Goal: Task Accomplishment & Management: Use online tool/utility

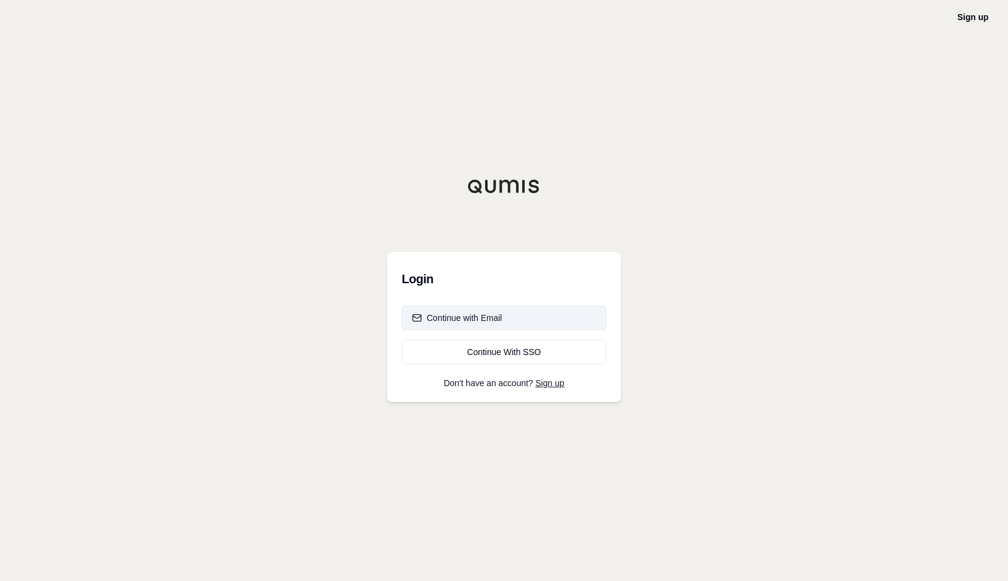
click at [513, 313] on button "Continue with Email" at bounding box center [504, 318] width 205 height 24
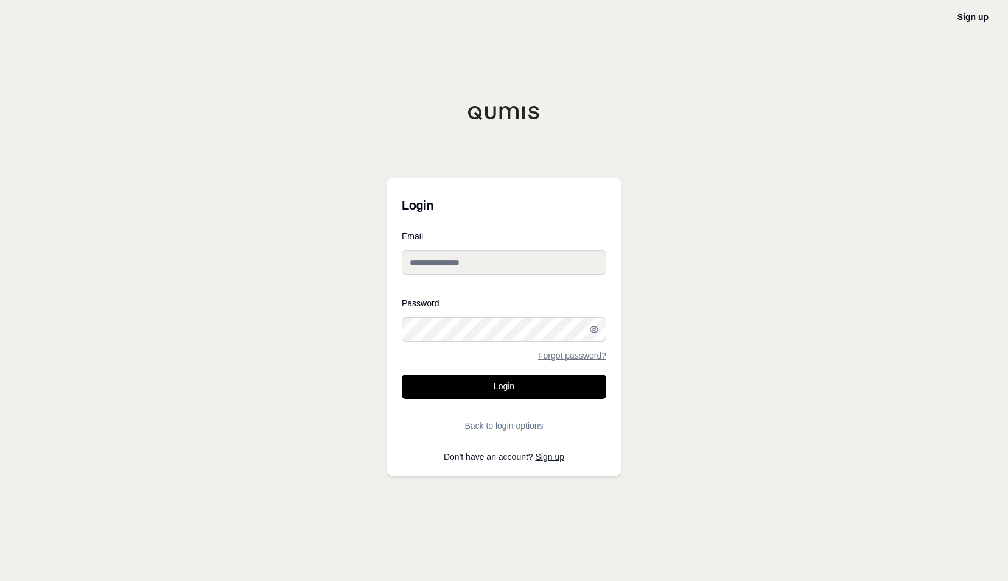
type input "**********"
click at [481, 391] on button "Login" at bounding box center [504, 386] width 205 height 24
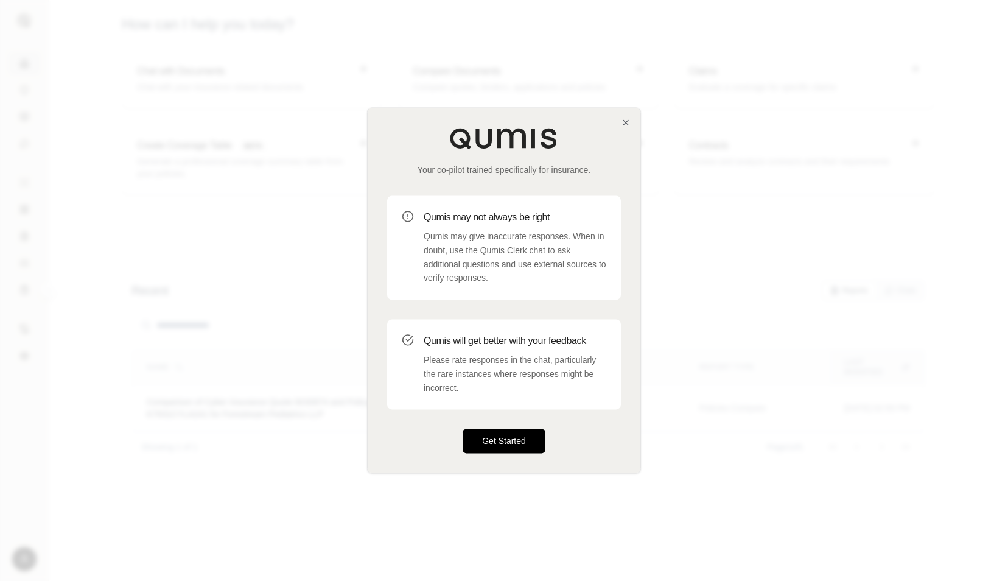
click at [492, 434] on button "Get Started" at bounding box center [504, 441] width 83 height 24
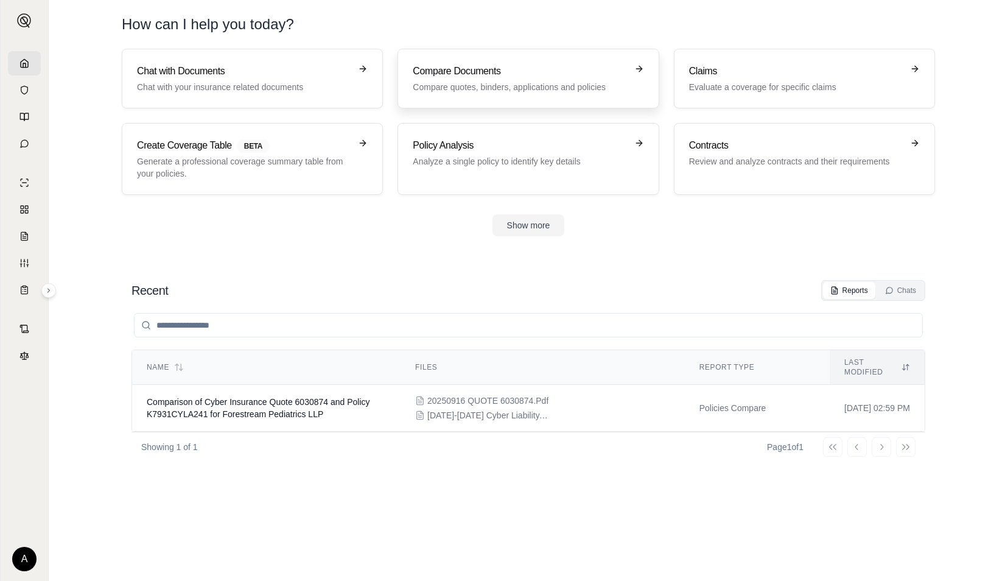
click at [477, 85] on p "Compare quotes, binders, applications and policies" at bounding box center [520, 87] width 214 height 12
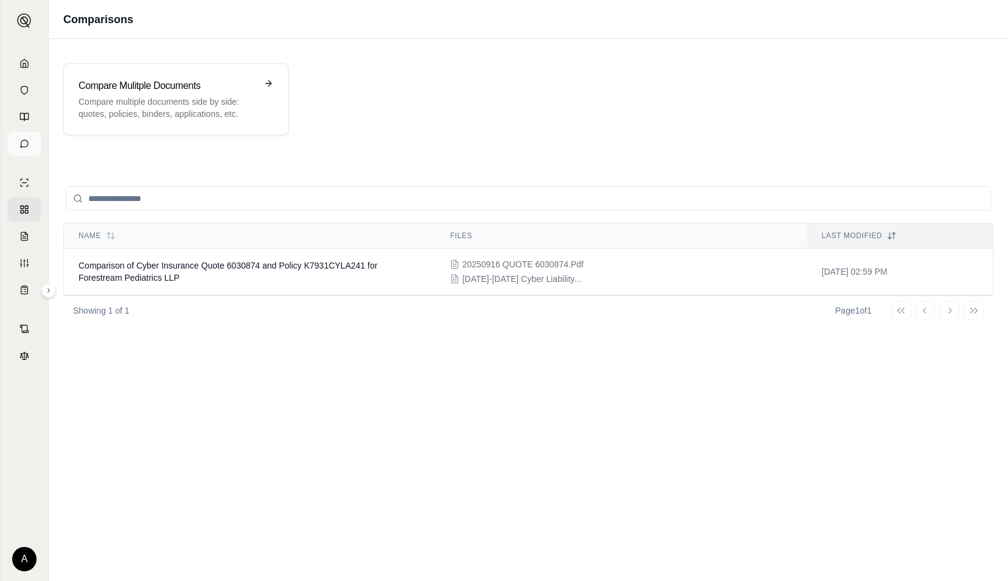
click at [23, 144] on icon at bounding box center [24, 144] width 10 height 10
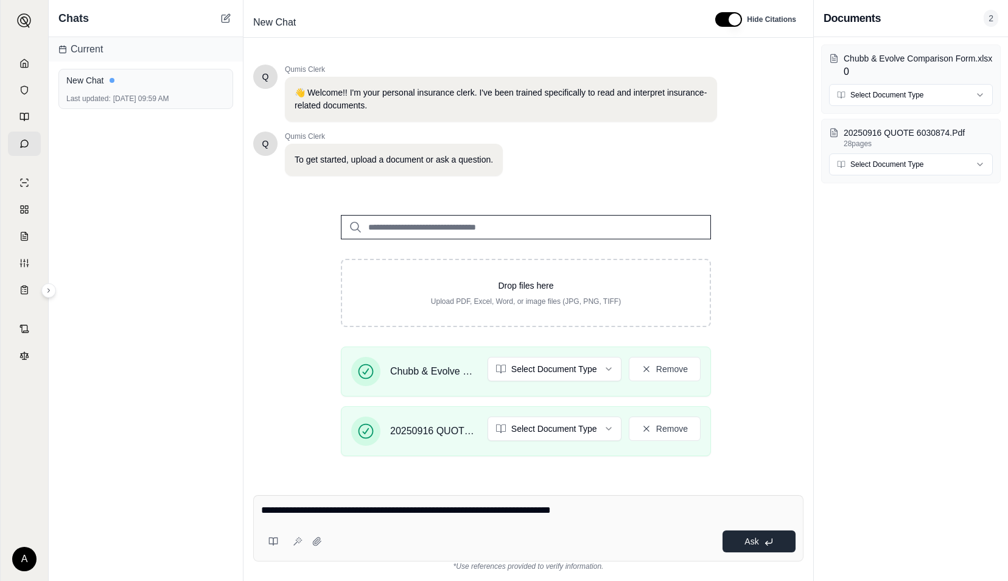
type textarea "**********"
click at [740, 544] on button "Ask" at bounding box center [758, 541] width 73 height 22
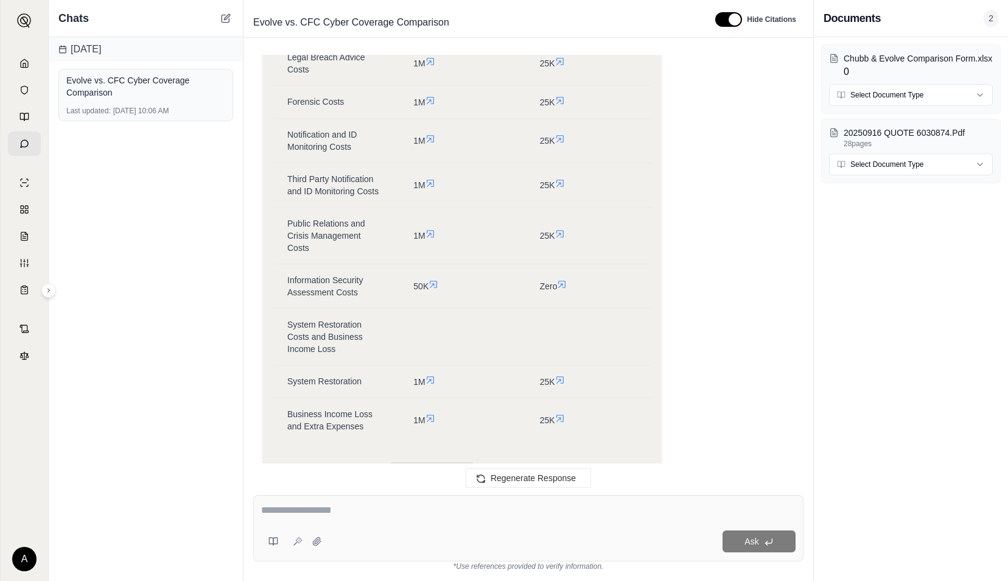
scroll to position [1205, 0]
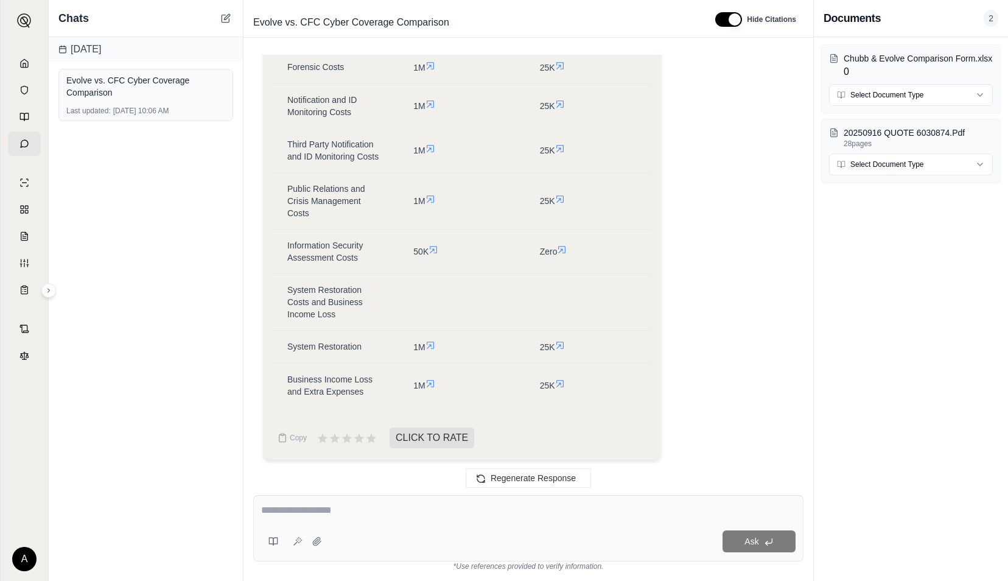
click at [402, 435] on span "CLICK TO RATE" at bounding box center [432, 437] width 85 height 21
click at [970, 167] on html "A Chats [DATE] Evolve vs. CFC Cyber Coverage Comparison Last updated: [DATE] 10…" at bounding box center [504, 290] width 1008 height 581
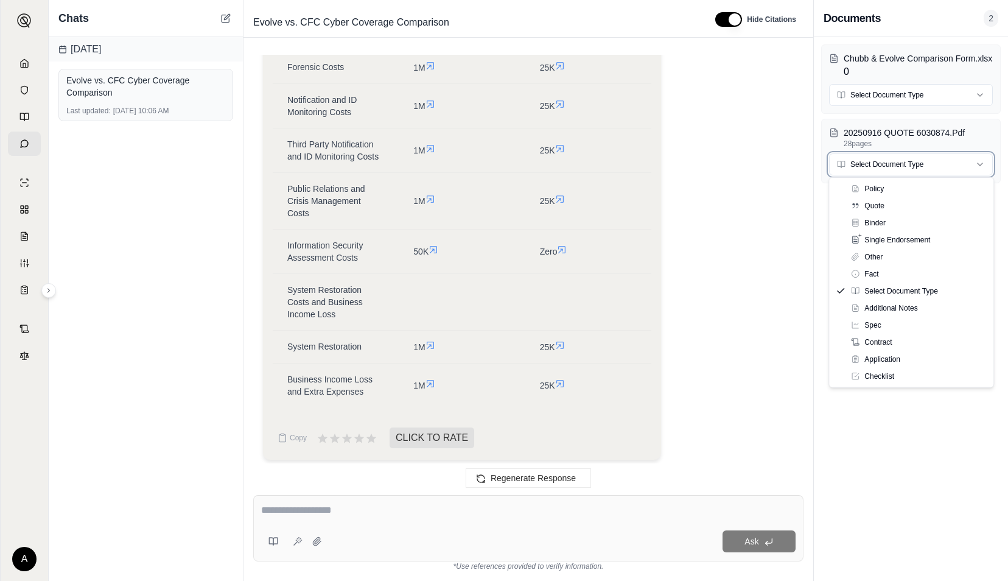
click at [790, 203] on html "A Chats [DATE] Evolve vs. CFC Cyber Coverage Comparison Last updated: [DATE] 10…" at bounding box center [504, 290] width 1008 height 581
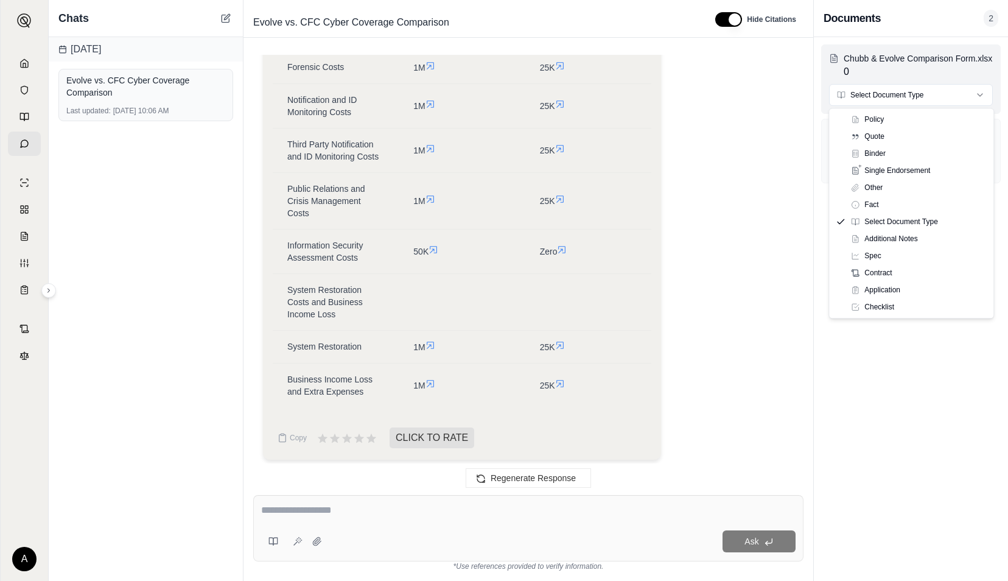
click at [979, 99] on html "A Chats [DATE] Evolve vs. CFC Cyber Coverage Comparison Last updated: [DATE] 10…" at bounding box center [504, 290] width 1008 height 581
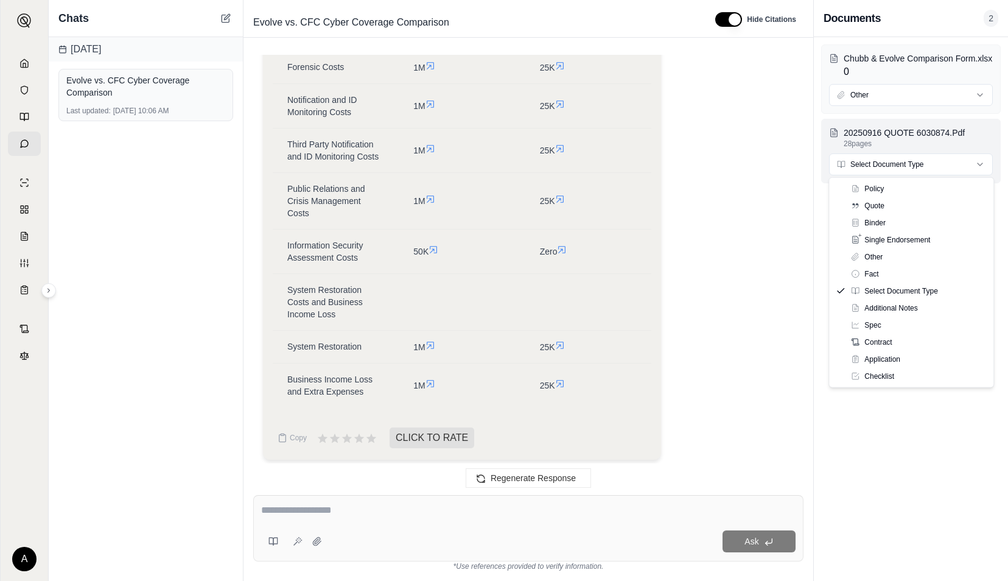
click at [944, 165] on html "A Chats [DATE] Evolve vs. CFC Cyber Coverage Comparison Last updated: [DATE] 10…" at bounding box center [504, 290] width 1008 height 581
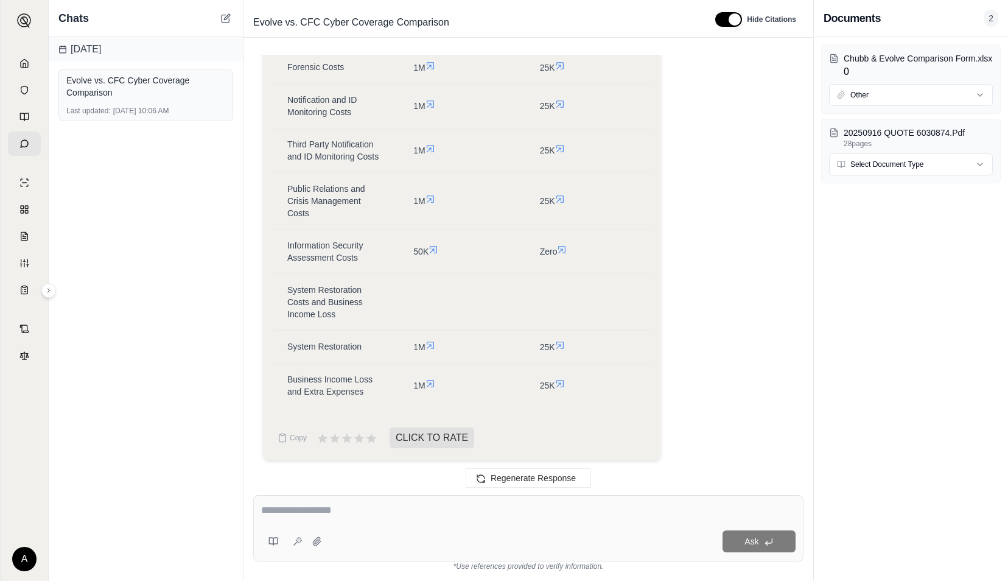
drag, startPoint x: 838, startPoint y: 278, endPoint x: 829, endPoint y: 285, distance: 10.8
click at [838, 279] on div "Chubb & Evolve Comparison Form.xlsx 0 Other 20250916 QUOTE 6030874.Pdf 28 pages…" at bounding box center [911, 309] width 194 height 544
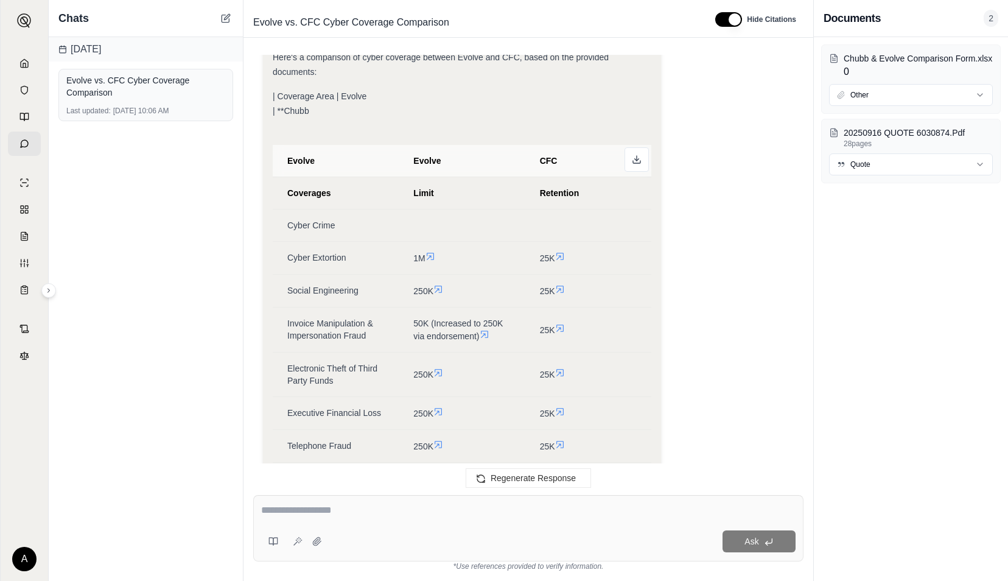
scroll to position [609, 0]
click at [538, 478] on span "Regenerate Response" at bounding box center [533, 478] width 85 height 10
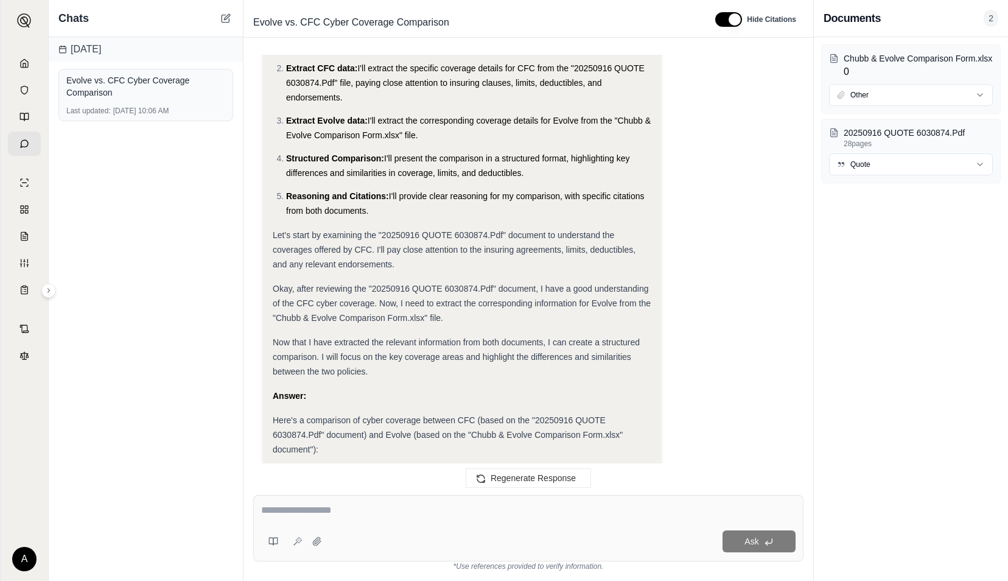
scroll to position [487, 0]
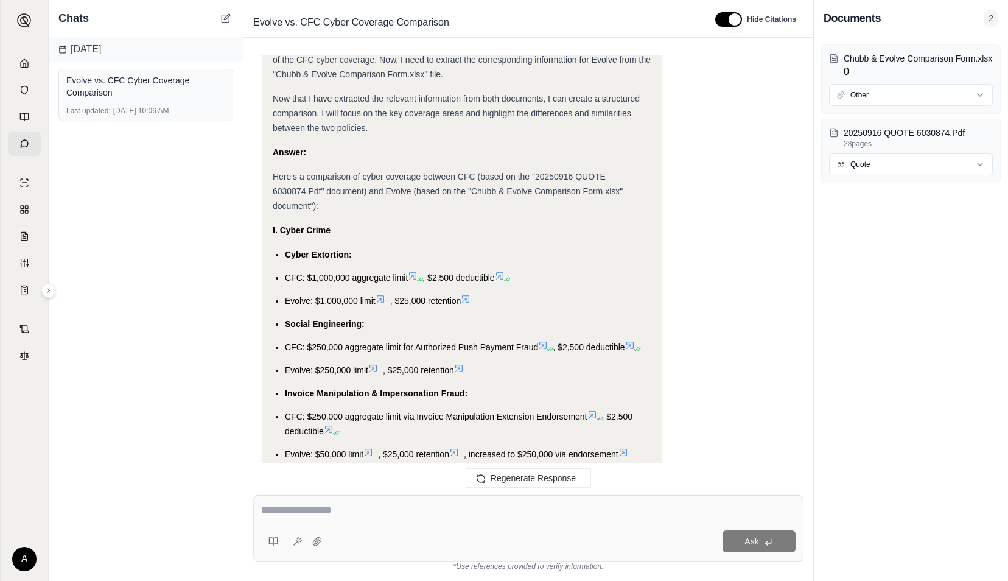
click at [383, 534] on div "Ask" at bounding box center [561, 541] width 469 height 22
click at [326, 506] on textarea at bounding box center [528, 510] width 534 height 15
type textarea "**********"
click at [761, 546] on button "Ask" at bounding box center [758, 541] width 73 height 22
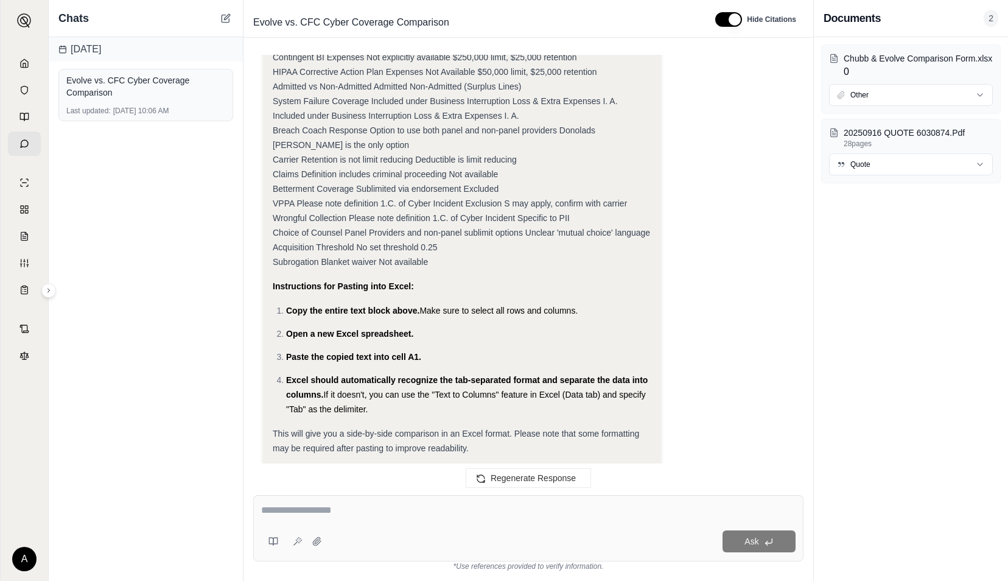
scroll to position [5404, 0]
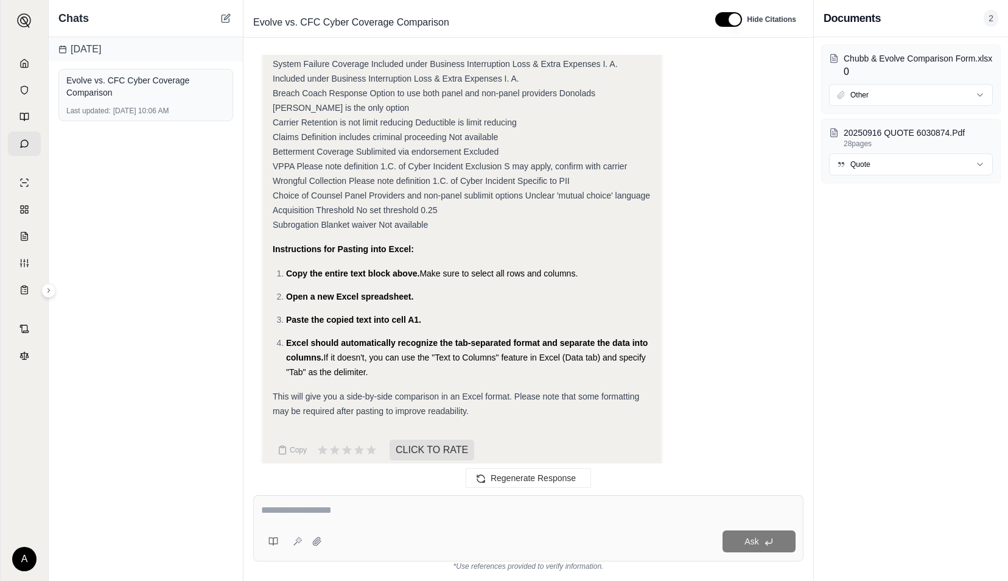
click at [342, 516] on textarea at bounding box center [528, 510] width 535 height 15
type textarea "*"
drag, startPoint x: 274, startPoint y: 201, endPoint x: 279, endPoint y: 207, distance: 7.8
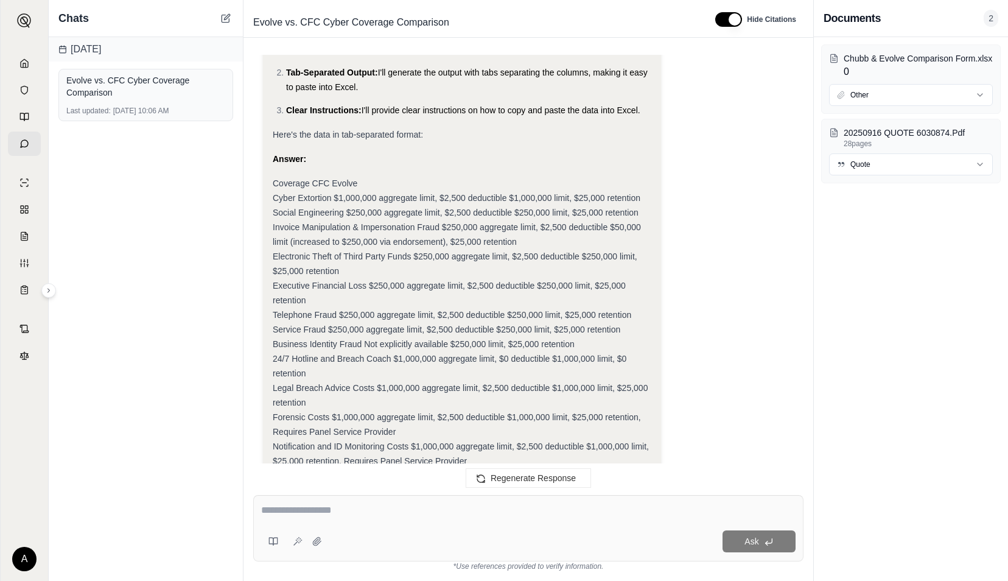
scroll to position [4491, 0]
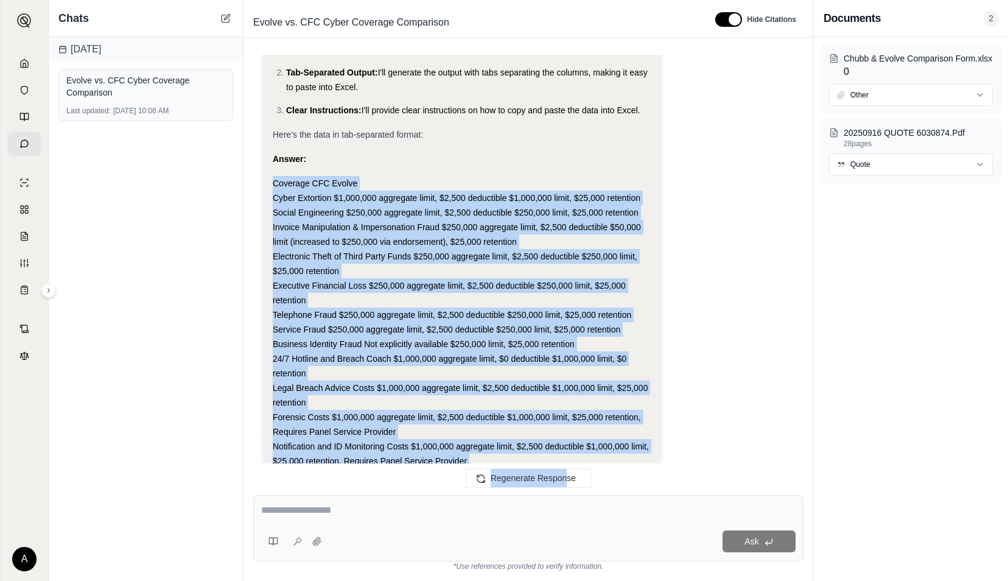
scroll to position [4534, 0]
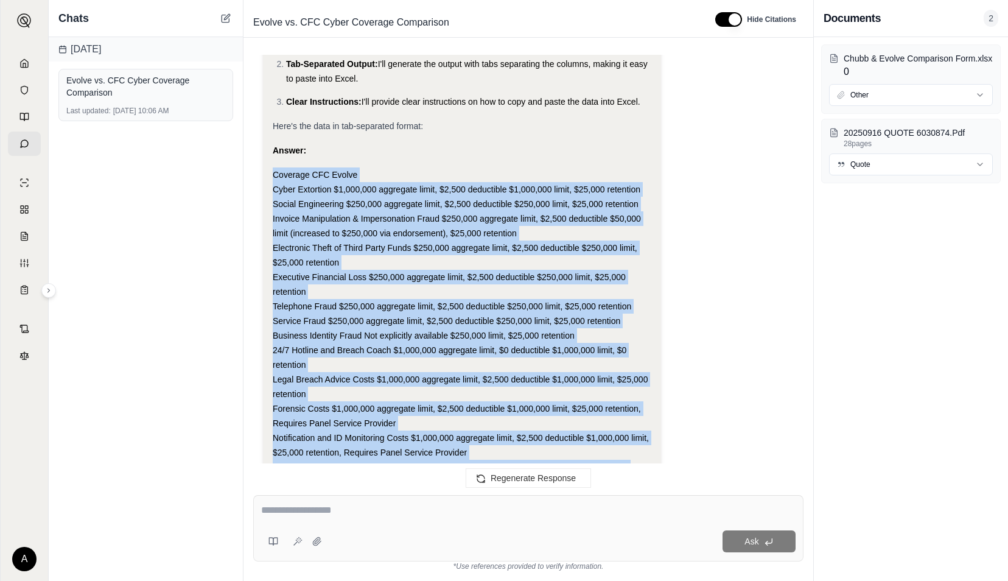
drag, startPoint x: 273, startPoint y: 201, endPoint x: 640, endPoint y: 461, distance: 449.9
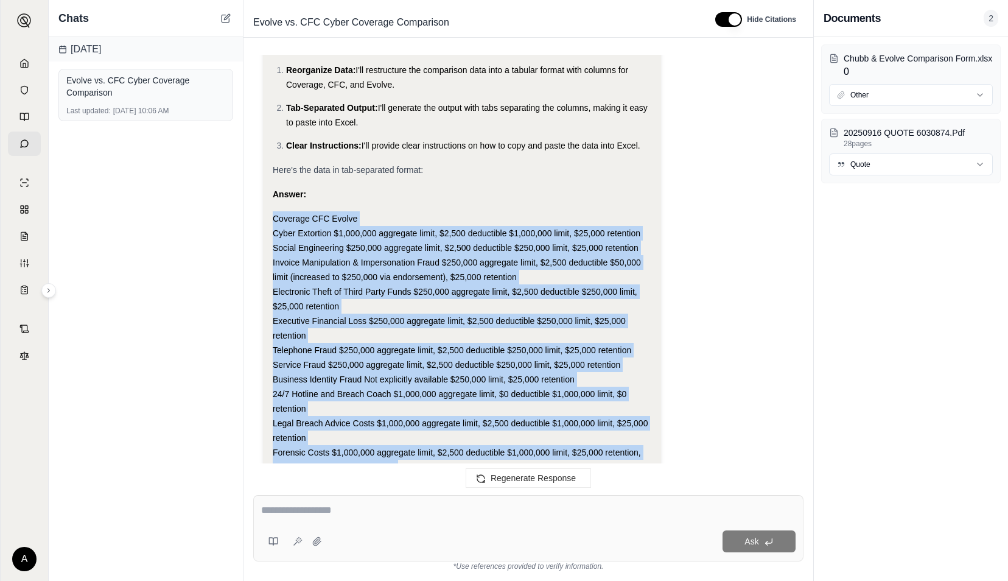
scroll to position [4412, 0]
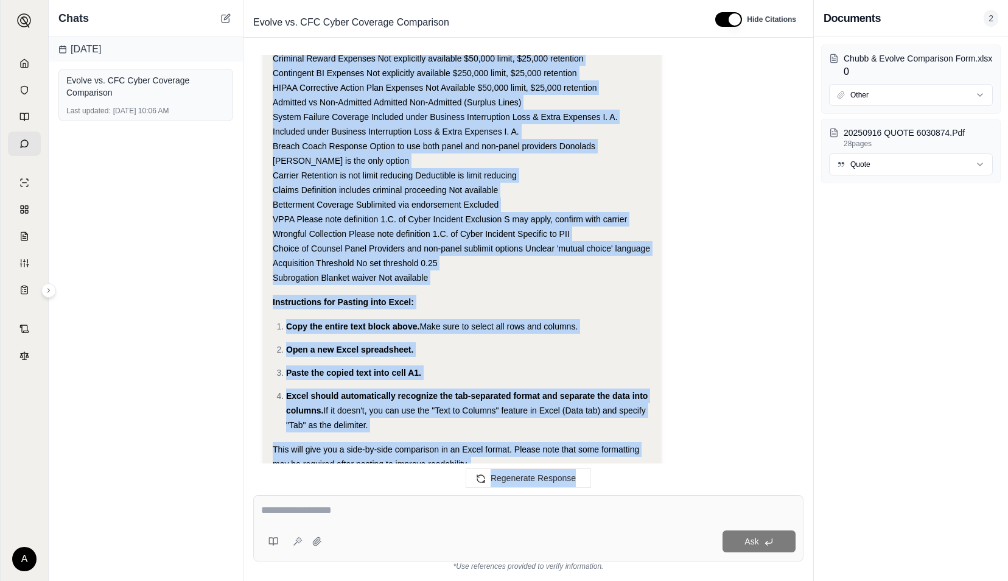
scroll to position [5354, 0]
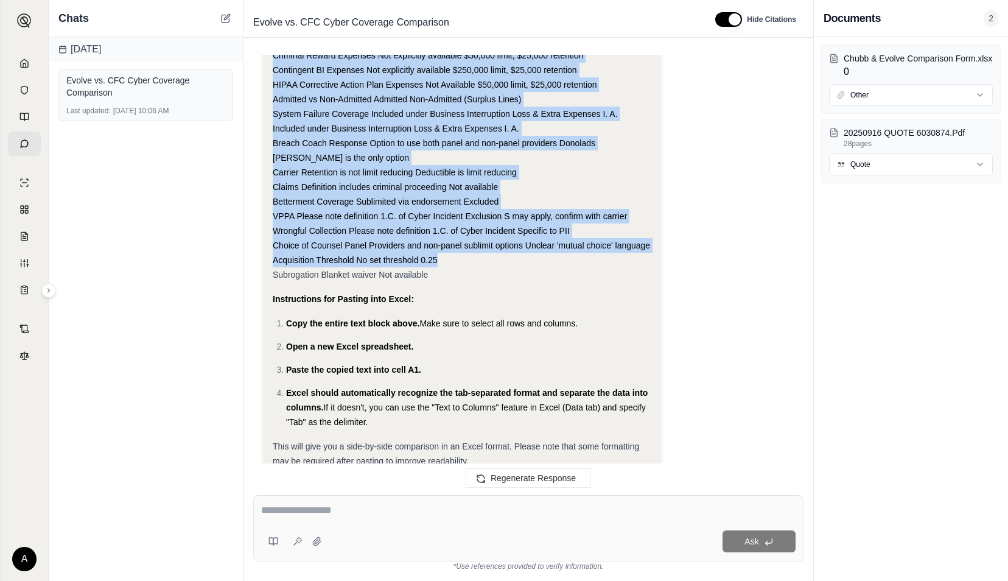
drag, startPoint x: 274, startPoint y: 279, endPoint x: 543, endPoint y: 245, distance: 271.2
drag, startPoint x: 543, startPoint y: 245, endPoint x: 471, endPoint y: 194, distance: 88.2
copy div "Coverage CFC Evolve Cyber Extortion $1,000,000 aggregate limit, $2,500 deductib…"
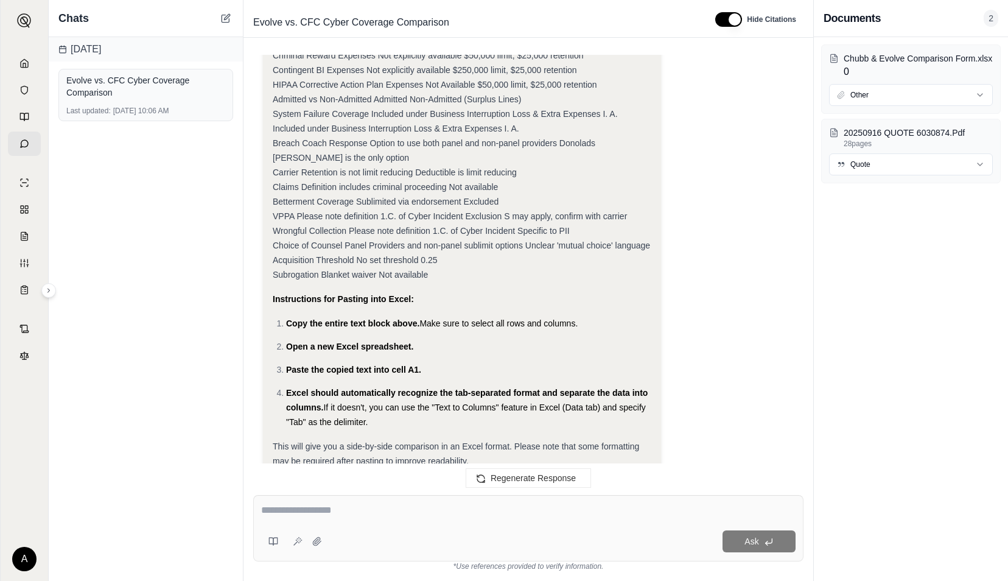
click at [413, 554] on div "Ask" at bounding box center [528, 528] width 550 height 66
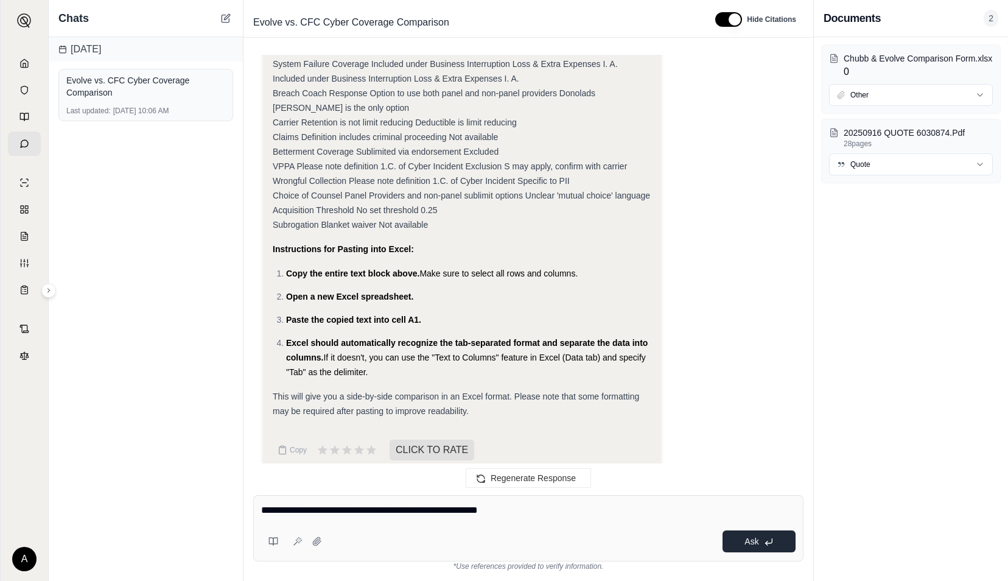
type textarea "**********"
click at [747, 543] on span "Ask" at bounding box center [751, 541] width 14 height 10
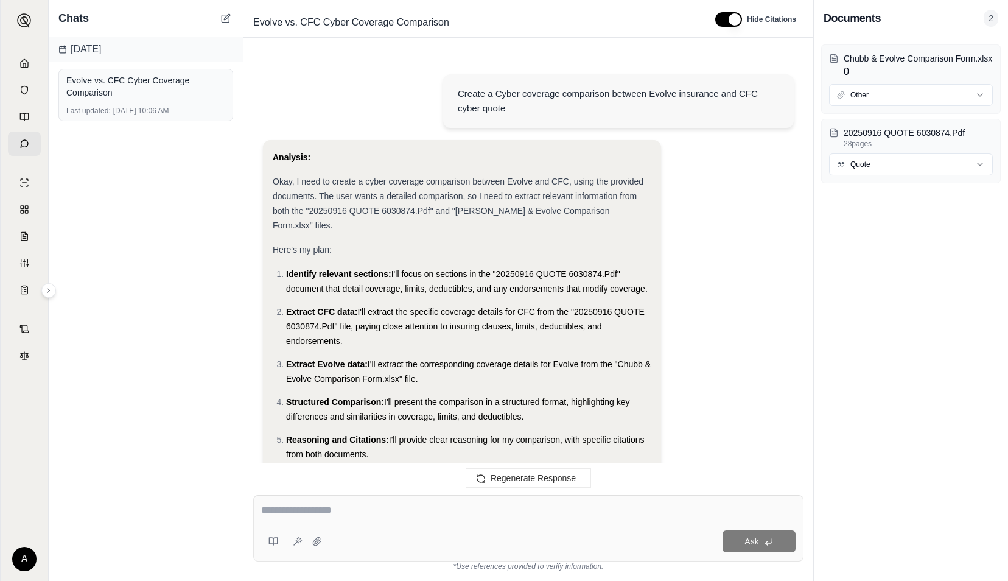
scroll to position [6952, 0]
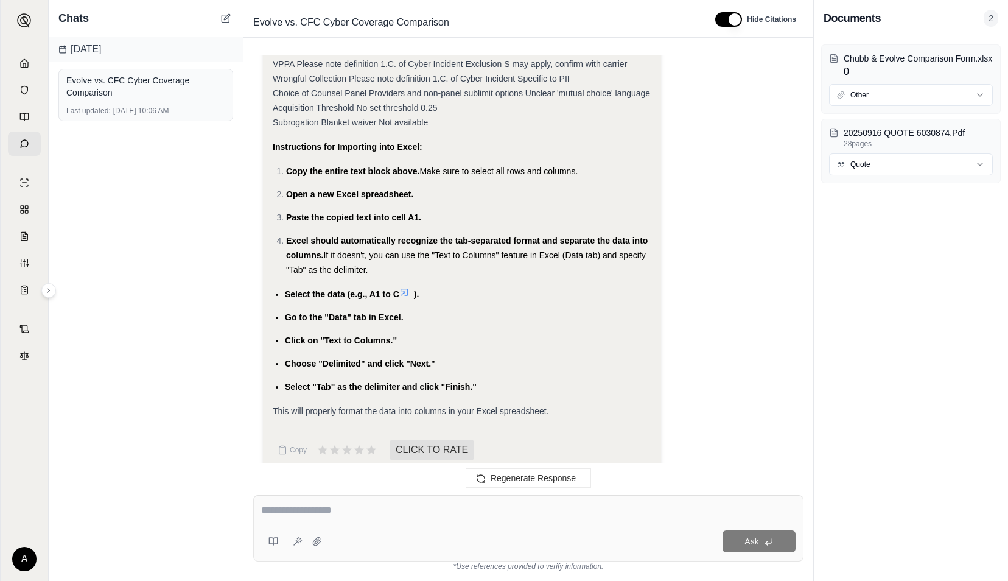
click at [364, 505] on textarea at bounding box center [528, 510] width 534 height 15
type textarea "**********"
click at [831, 131] on icon at bounding box center [834, 132] width 7 height 8
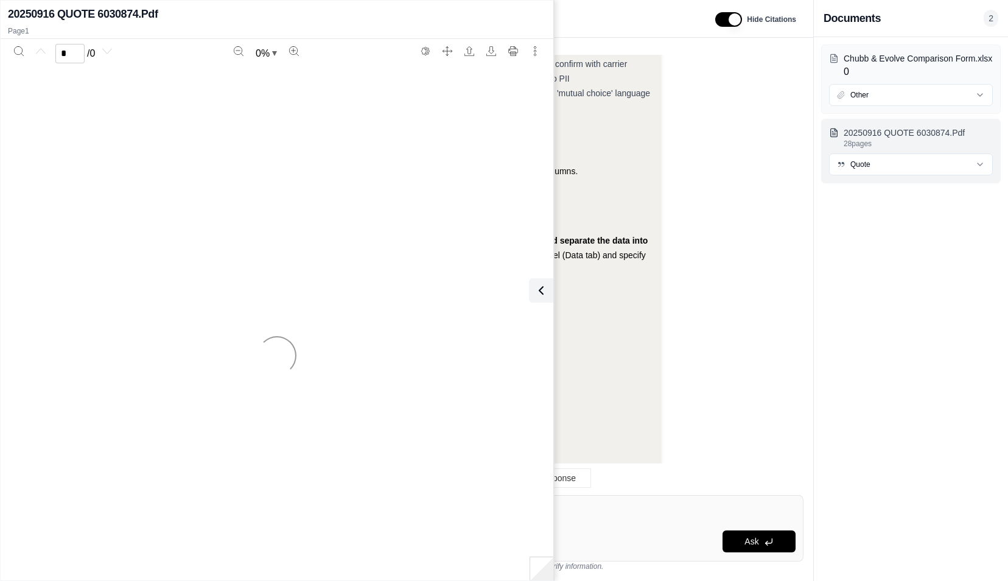
click at [831, 131] on icon at bounding box center [834, 132] width 7 height 8
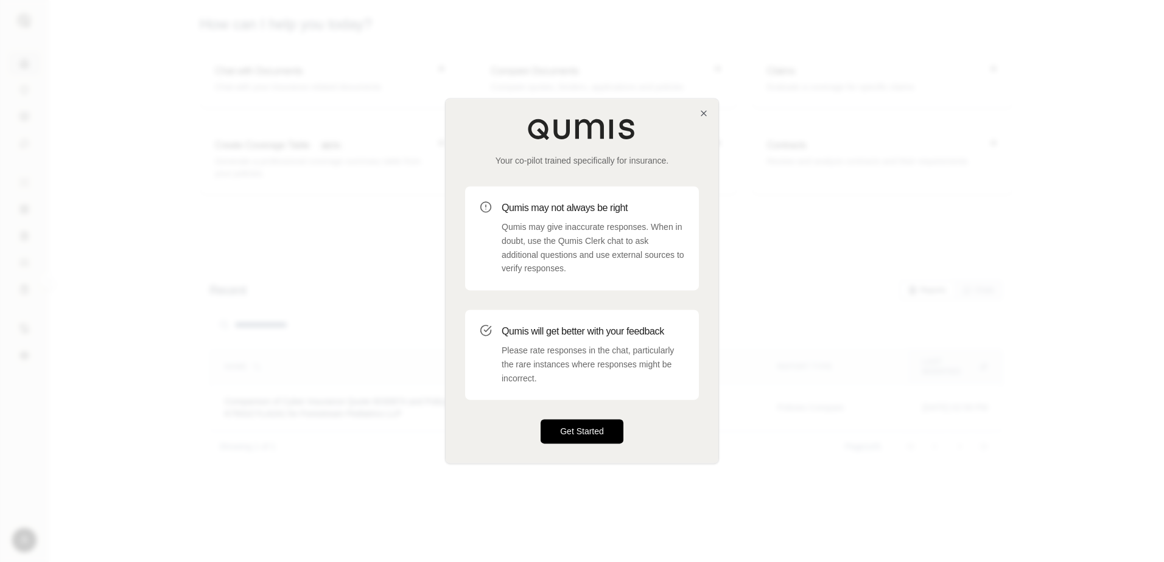
click at [570, 423] on button "Get Started" at bounding box center [582, 432] width 83 height 24
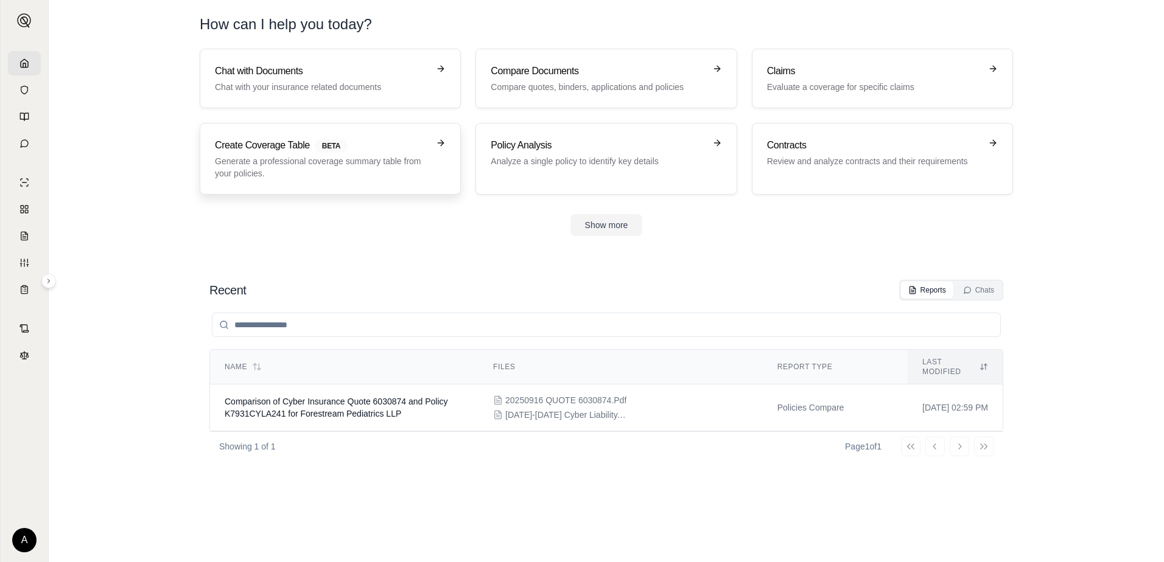
click at [359, 152] on h3 "Create Coverage Table BETA" at bounding box center [322, 145] width 214 height 15
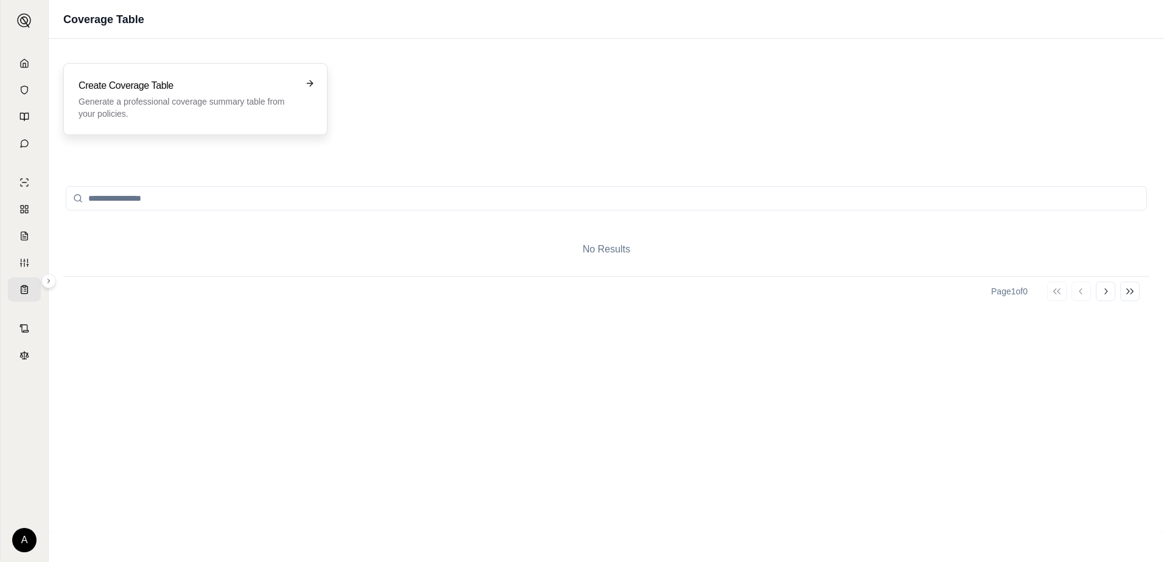
click at [176, 102] on p "Generate a professional coverage summary table from your policies." at bounding box center [187, 108] width 217 height 24
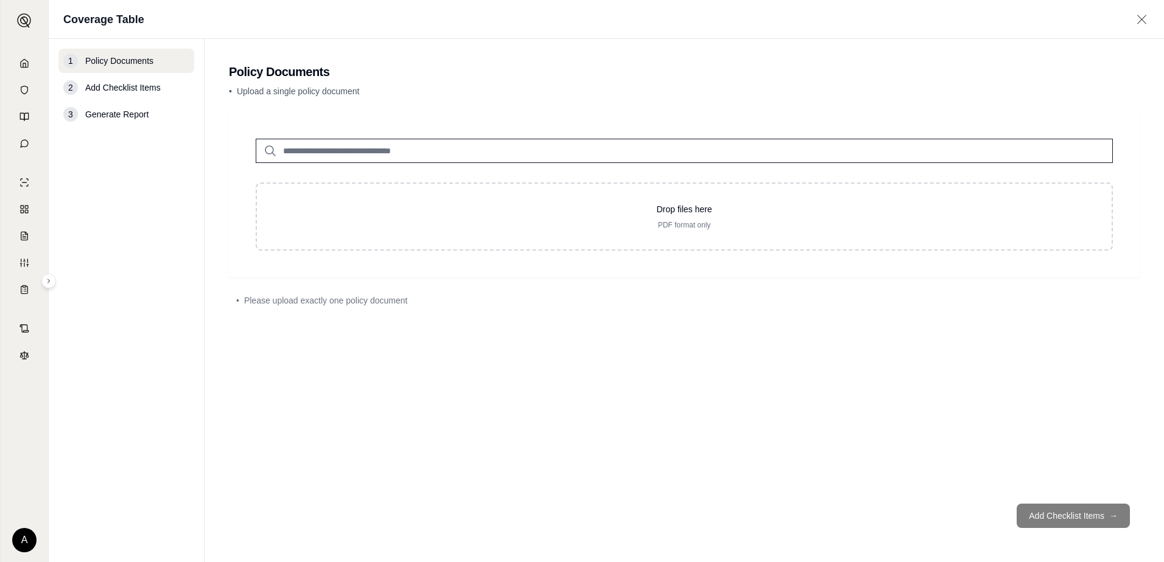
click at [347, 149] on input "search" at bounding box center [684, 151] width 857 height 24
click at [267, 146] on icon at bounding box center [270, 151] width 15 height 15
click at [314, 149] on input "search" at bounding box center [684, 151] width 857 height 24
click at [370, 158] on input "search" at bounding box center [684, 151] width 857 height 24
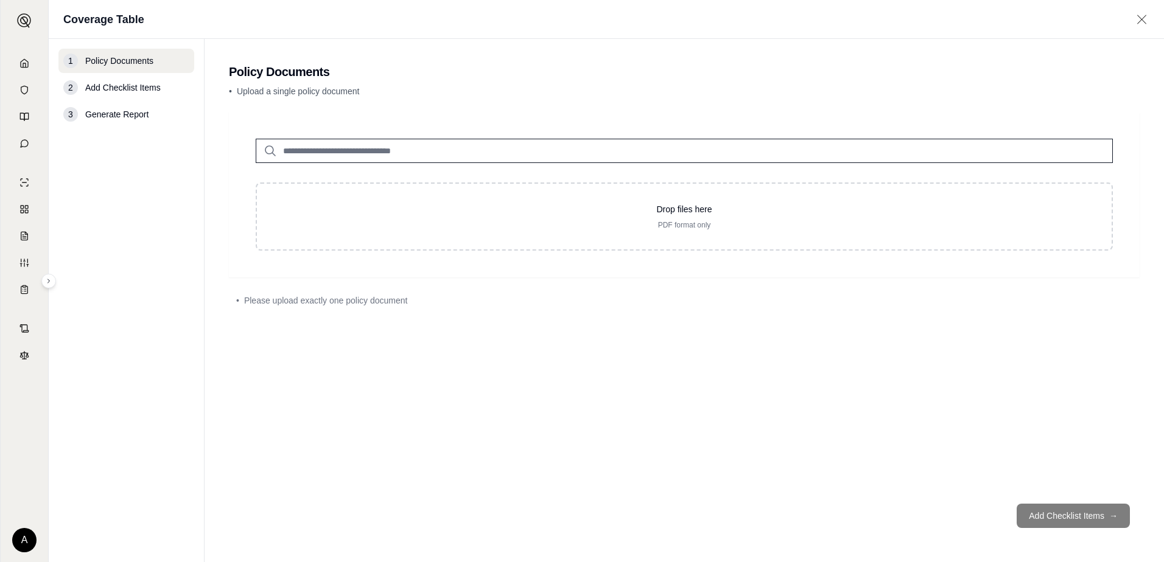
click at [341, 150] on input "search" at bounding box center [684, 151] width 857 height 24
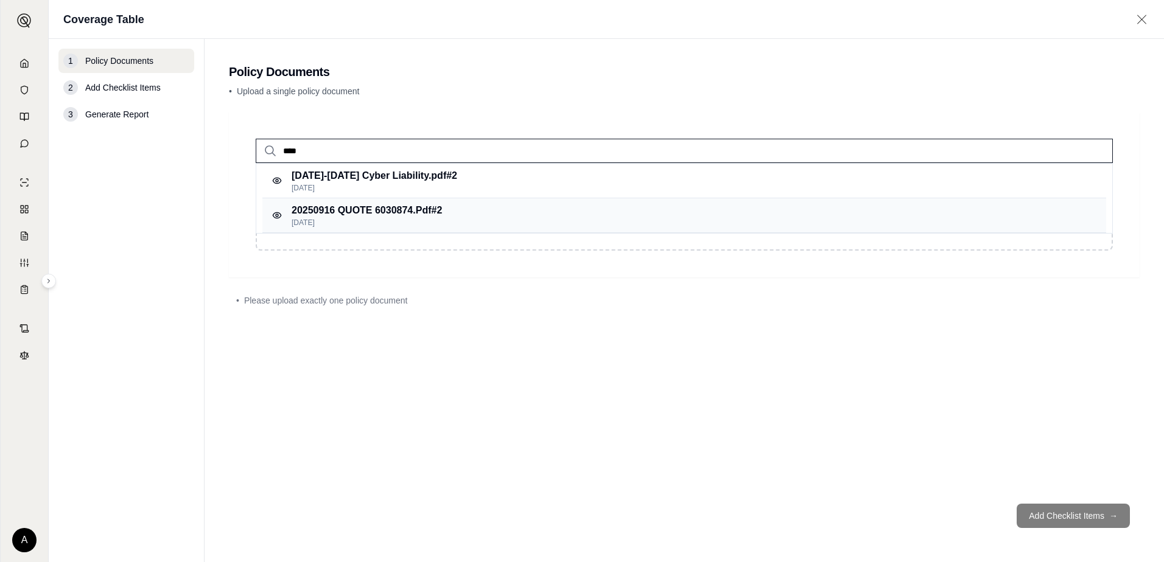
type input "****"
click at [351, 220] on p "Sep 18, 2025" at bounding box center [367, 223] width 150 height 10
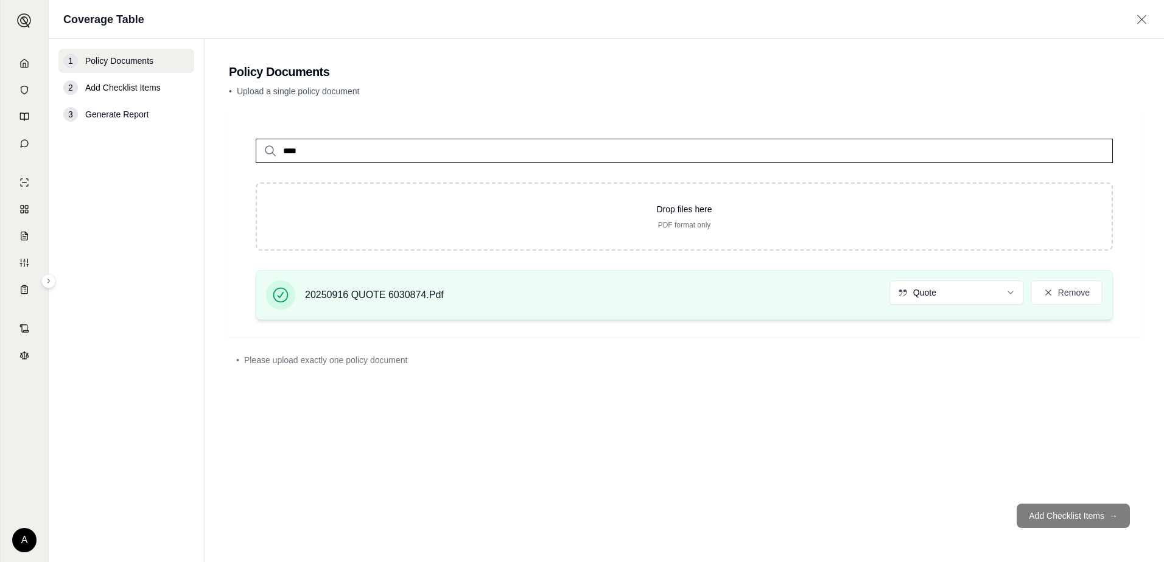
click at [295, 304] on div "20250916 QUOTE 6030874.Pdf" at bounding box center [355, 295] width 178 height 29
drag, startPoint x: 295, startPoint y: 304, endPoint x: 335, endPoint y: 297, distance: 40.8
click at [335, 297] on span "20250916 QUOTE 6030874.Pdf" at bounding box center [374, 295] width 139 height 15
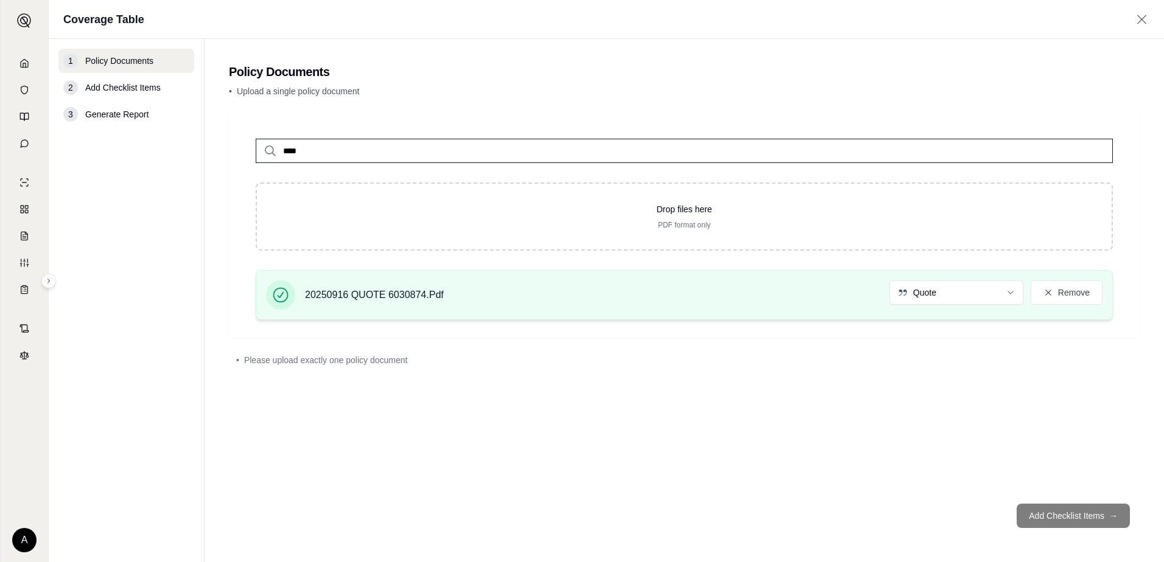
drag, startPoint x: 335, startPoint y: 297, endPoint x: 411, endPoint y: 295, distance: 75.5
click at [411, 295] on span "20250916 QUOTE 6030874.Pdf" at bounding box center [374, 295] width 139 height 15
click at [278, 292] on icon at bounding box center [280, 295] width 17 height 17
click at [1006, 297] on html "A Coverage Table 1 Policy Documents 2 Add Checklist Items 3 Generate Report Pol…" at bounding box center [582, 281] width 1164 height 562
click at [1047, 292] on icon at bounding box center [1047, 292] width 5 height 5
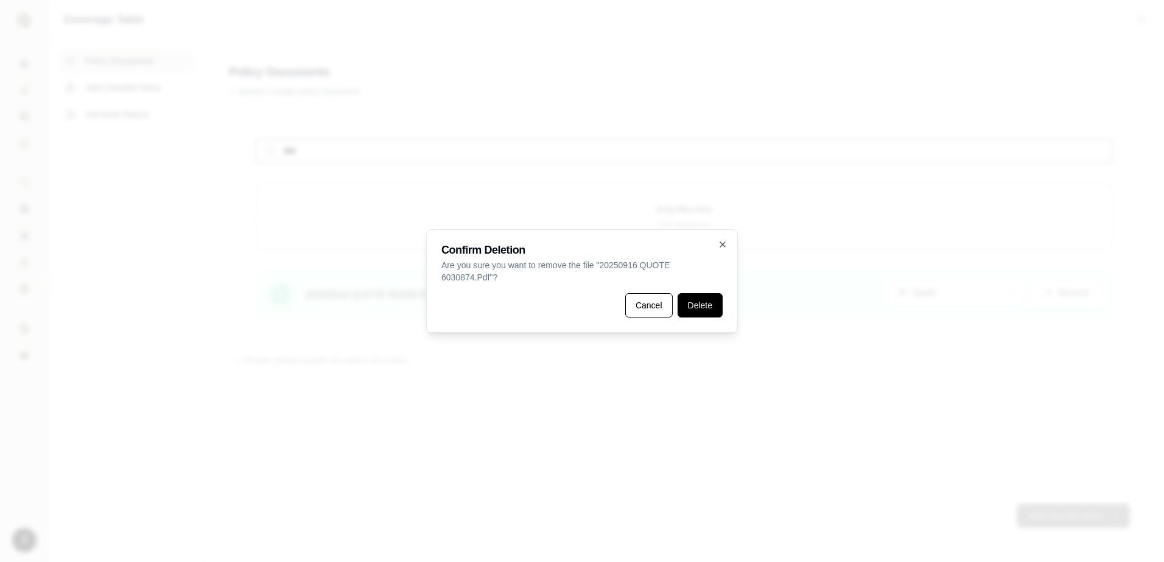
click at [694, 306] on button "Delete" at bounding box center [699, 305] width 45 height 24
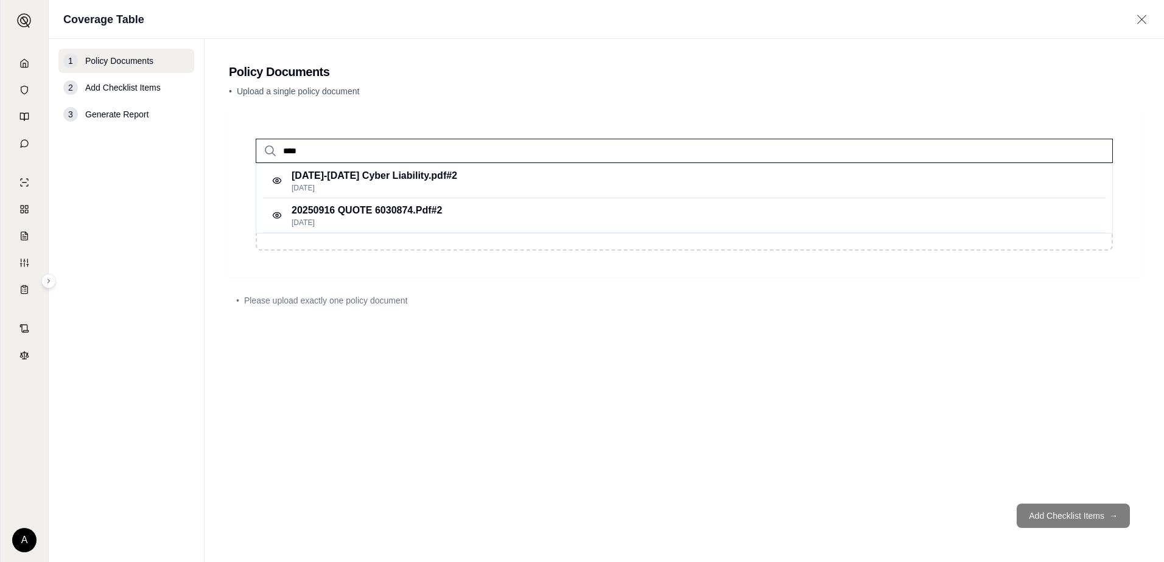
drag, startPoint x: 314, startPoint y: 147, endPoint x: 222, endPoint y: 149, distance: 92.6
click at [223, 149] on main "Policy Documents • Upload a single policy document **** 2024-2025 Cyber Liabili…" at bounding box center [684, 300] width 959 height 523
click at [321, 184] on p "Sep 18, 2025" at bounding box center [375, 188] width 166 height 10
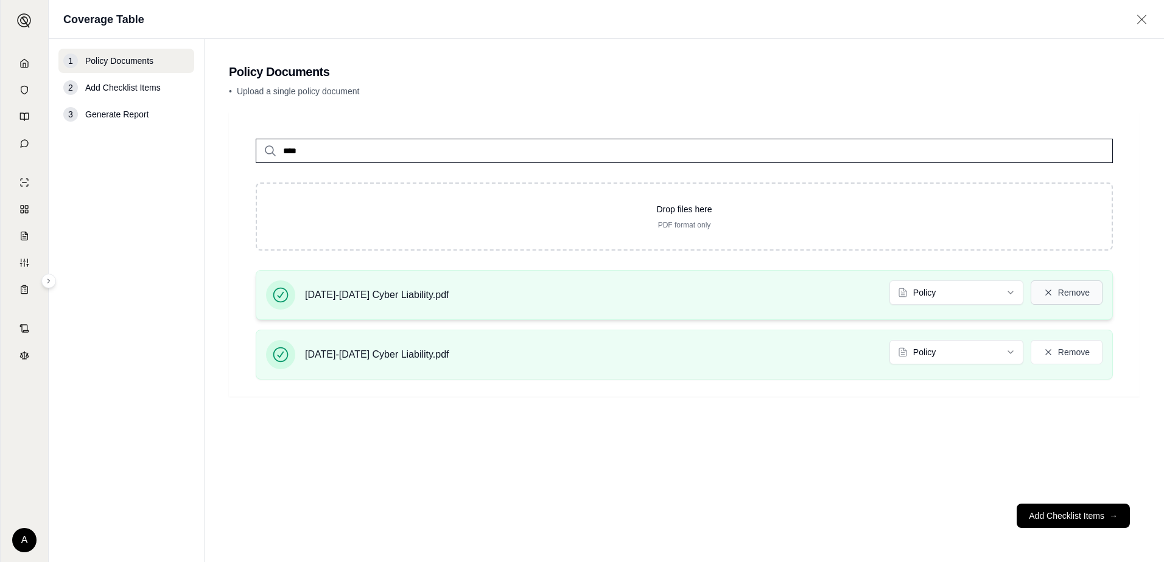
click at [1083, 295] on button "Remove" at bounding box center [1066, 293] width 72 height 24
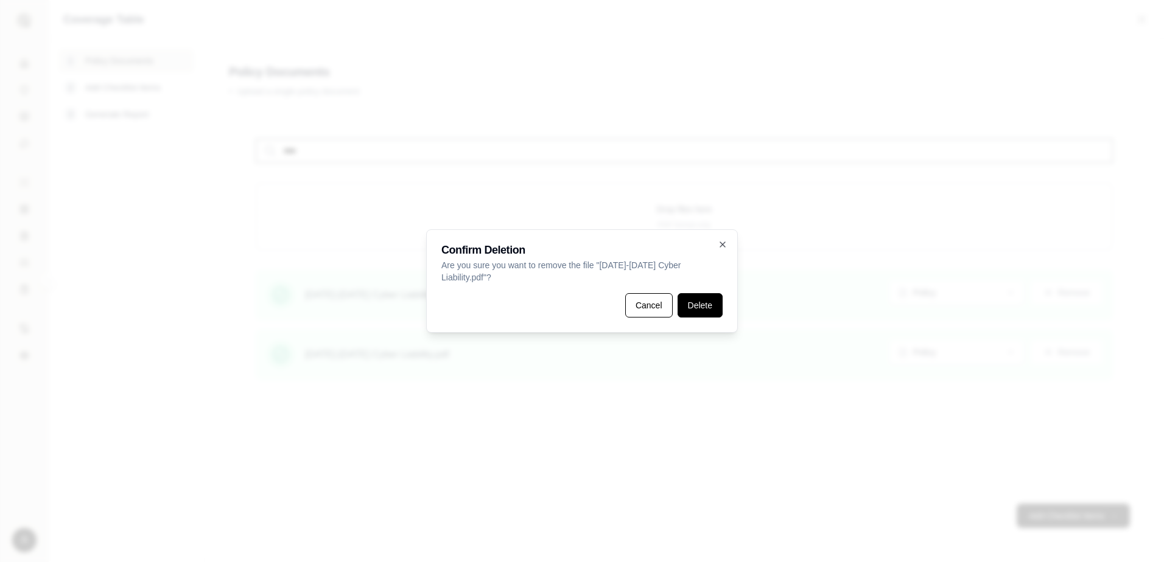
click at [687, 303] on button "Delete" at bounding box center [699, 305] width 45 height 24
